Goal: Transaction & Acquisition: Purchase product/service

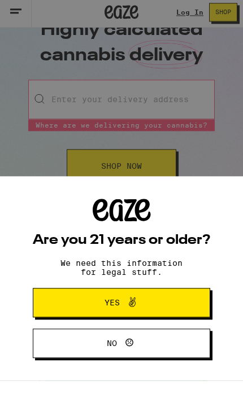
scroll to position [36, 0]
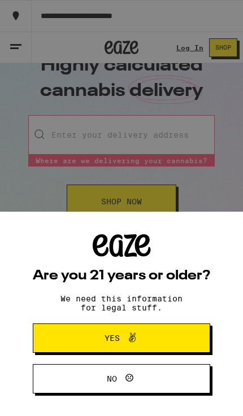
click at [152, 333] on span "Yes" at bounding box center [122, 338] width 86 height 15
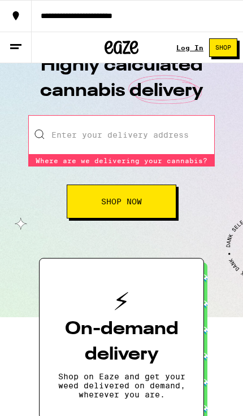
click at [162, 134] on input "Enter your delivery address" at bounding box center [121, 135] width 186 height 40
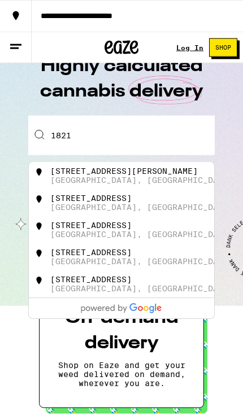
scroll to position [0, 0]
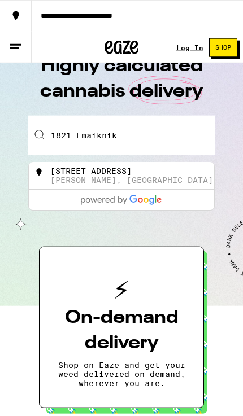
click at [184, 167] on div "[STREET_ADDRESS][PERSON_NAME]" at bounding box center [137, 176] width 176 height 18
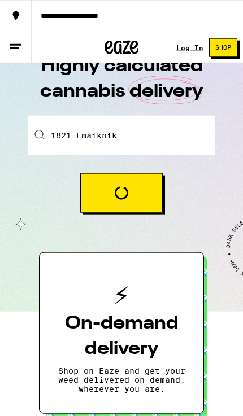
type input "[STREET_ADDRESS][PERSON_NAME]"
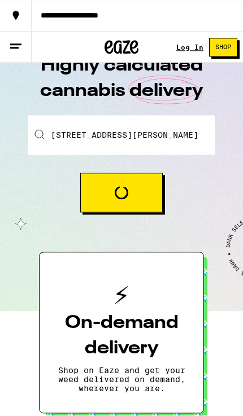
scroll to position [36, 0]
